Goal: Register for event/course

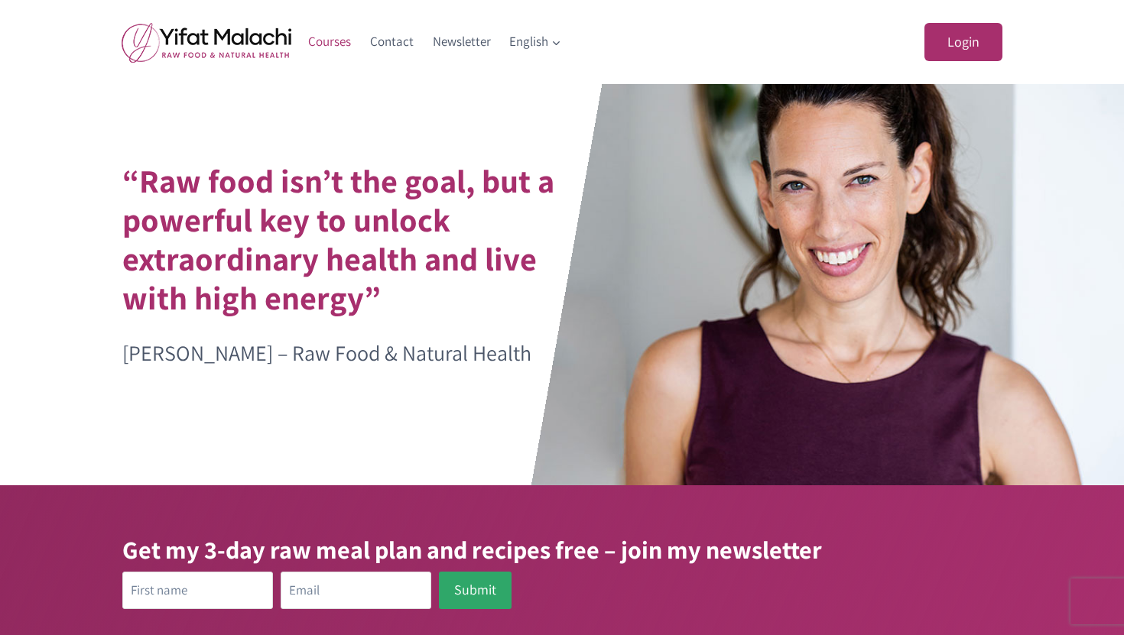
scroll to position [3, 0]
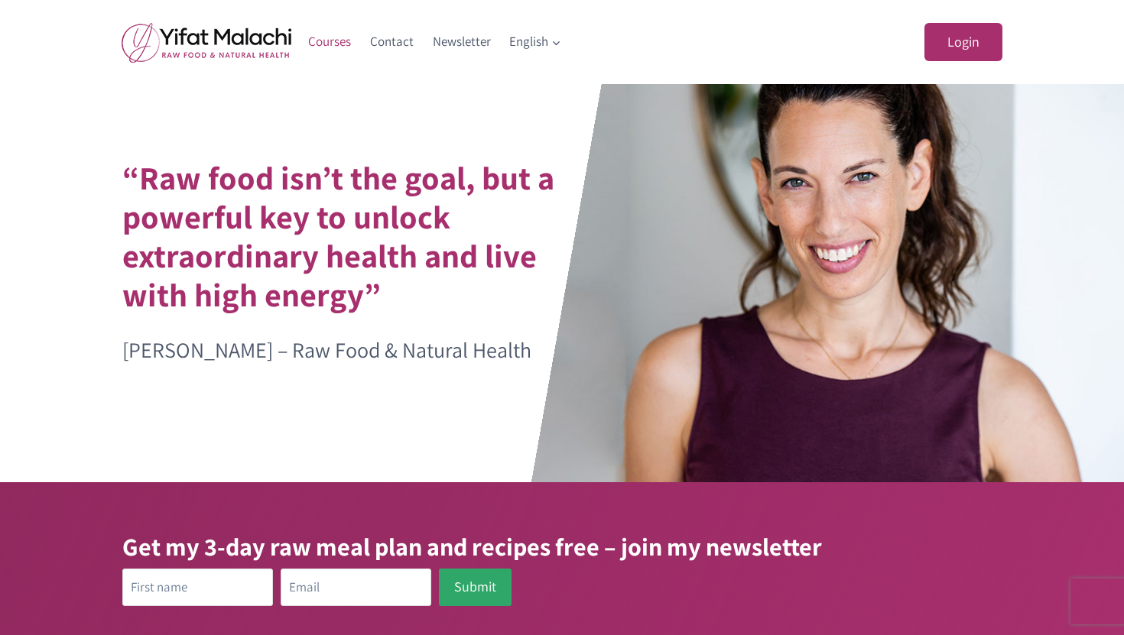
click at [335, 49] on link "Courses" at bounding box center [330, 42] width 62 height 37
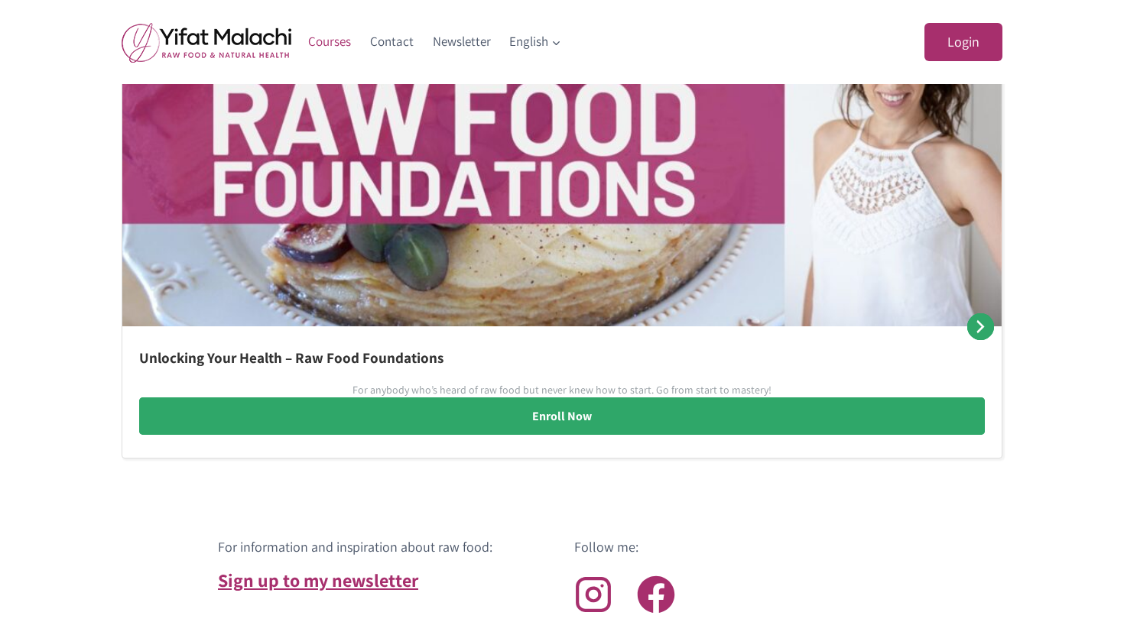
scroll to position [1003, 0]
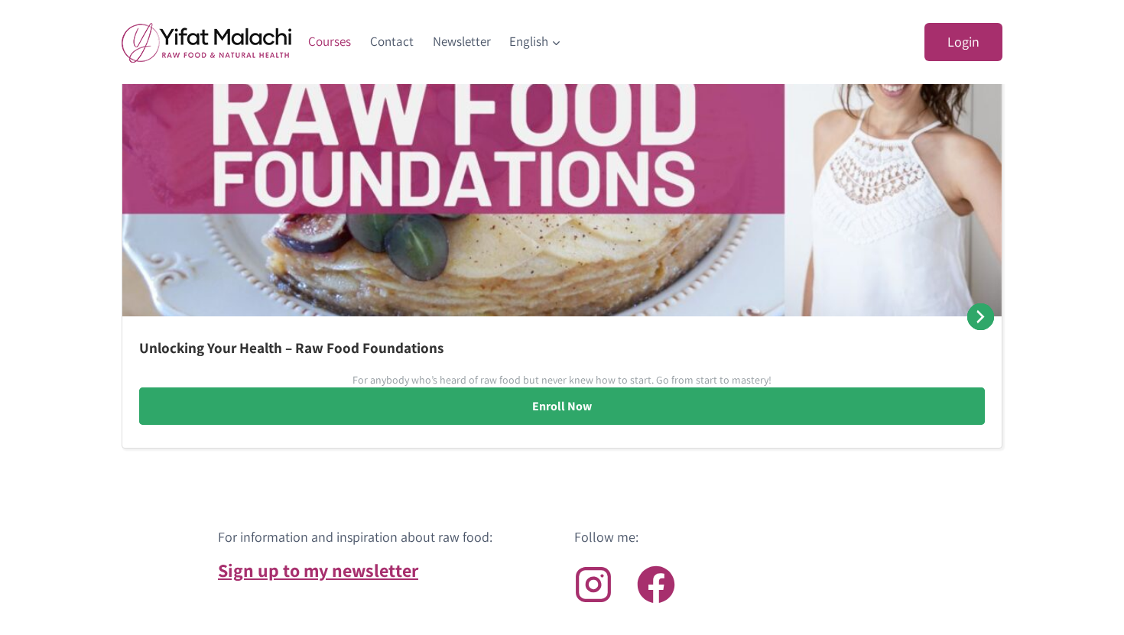
click at [483, 314] on img at bounding box center [561, 133] width 879 height 367
